Goal: Task Accomplishment & Management: Manage account settings

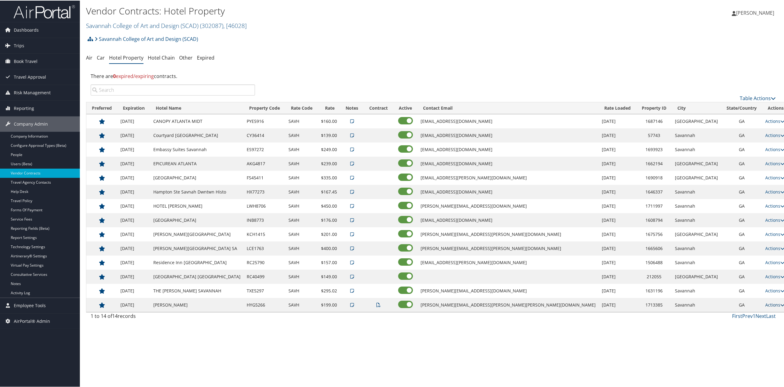
drag, startPoint x: 759, startPoint y: 304, endPoint x: 759, endPoint y: 308, distance: 4.3
click at [762, 304] on td "Actions View Notes View Contract Edit Delete" at bounding box center [775, 304] width 27 height 14
click at [765, 307] on link "Actions" at bounding box center [774, 304] width 19 height 6
click at [743, 334] on link "Edit" at bounding box center [746, 337] width 39 height 10
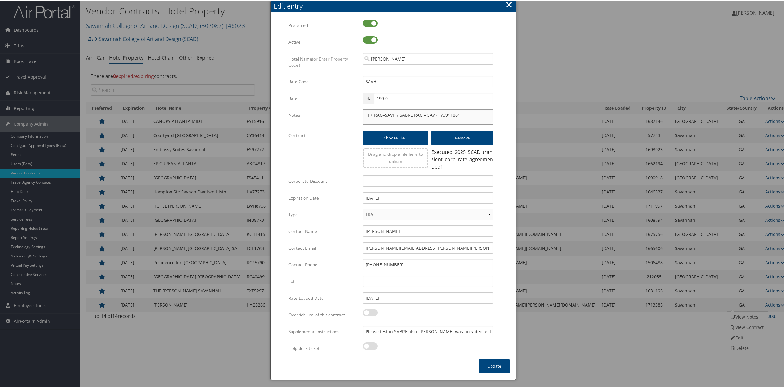
drag, startPoint x: 448, startPoint y: 116, endPoint x: 461, endPoint y: 123, distance: 14.6
click at [448, 116] on textarea "TP+ RAC=SAVH / SABRE RAC = SAV (HY3911861)" at bounding box center [428, 116] width 131 height 15
type textarea "TP+ RAC=SAVH / SABRE RAC = SAV (HY391861)"
click at [492, 366] on button "Update" at bounding box center [494, 365] width 31 height 14
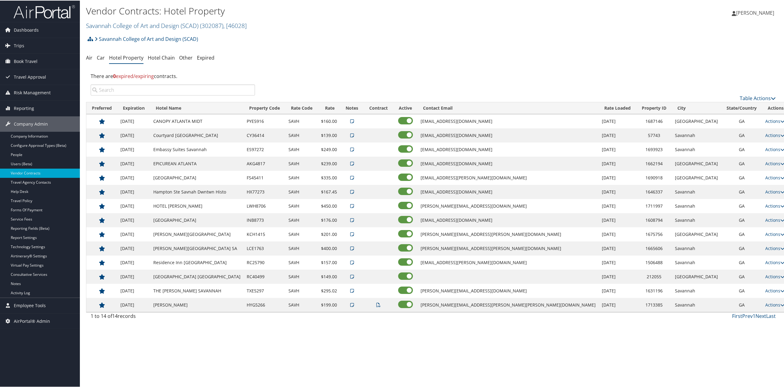
click at [59, 8] on img at bounding box center [44, 11] width 61 height 14
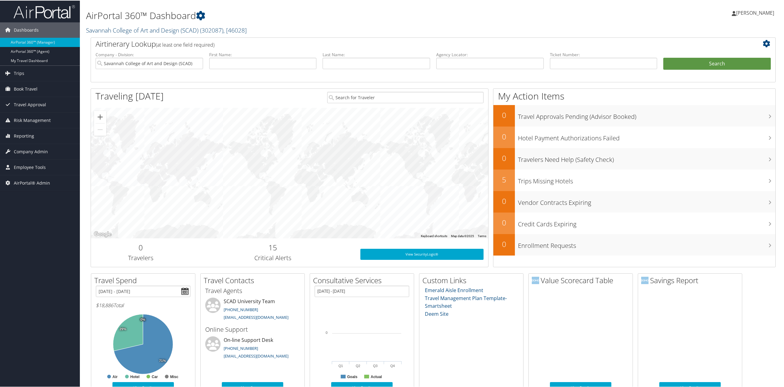
click at [131, 32] on link "Savannah College of Art and Design (SCAD) ( 302087 ) , [ 46028 ]" at bounding box center [166, 29] width 161 height 8
click at [57, 244] on div "Dashboards AirPortal 360™ (Manager) AirPortal 360™ (Agent) My Travel Dashboard …" at bounding box center [393, 264] width 786 height 528
drag, startPoint x: 33, startPoint y: 136, endPoint x: 29, endPoint y: 160, distance: 24.9
click at [32, 136] on span "Reporting" at bounding box center [24, 135] width 20 height 15
